Goal: Task Accomplishment & Management: Manage account settings

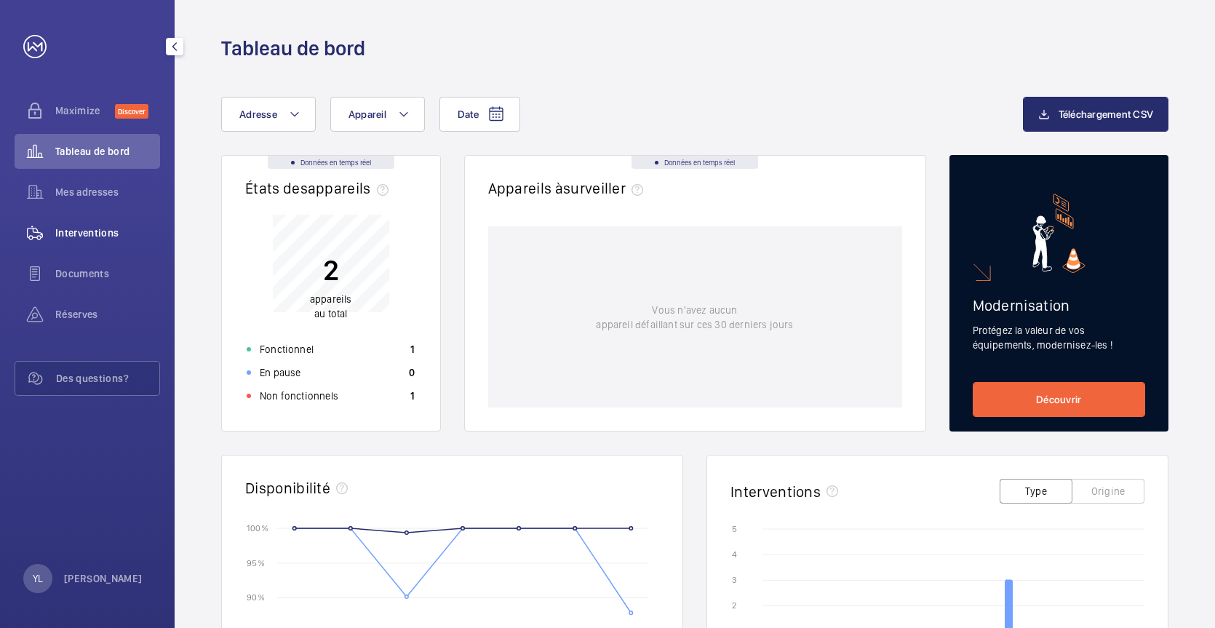
click at [90, 236] on span "Interventions" at bounding box center [107, 232] width 105 height 15
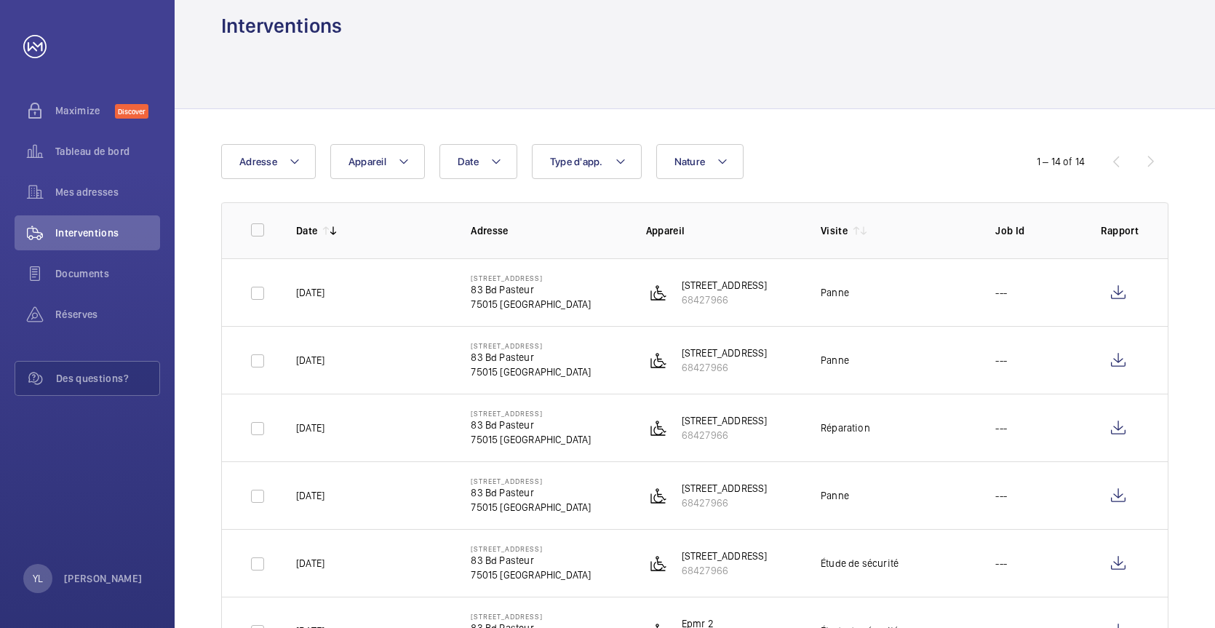
scroll to position [12, 0]
